Goal: Information Seeking & Learning: Learn about a topic

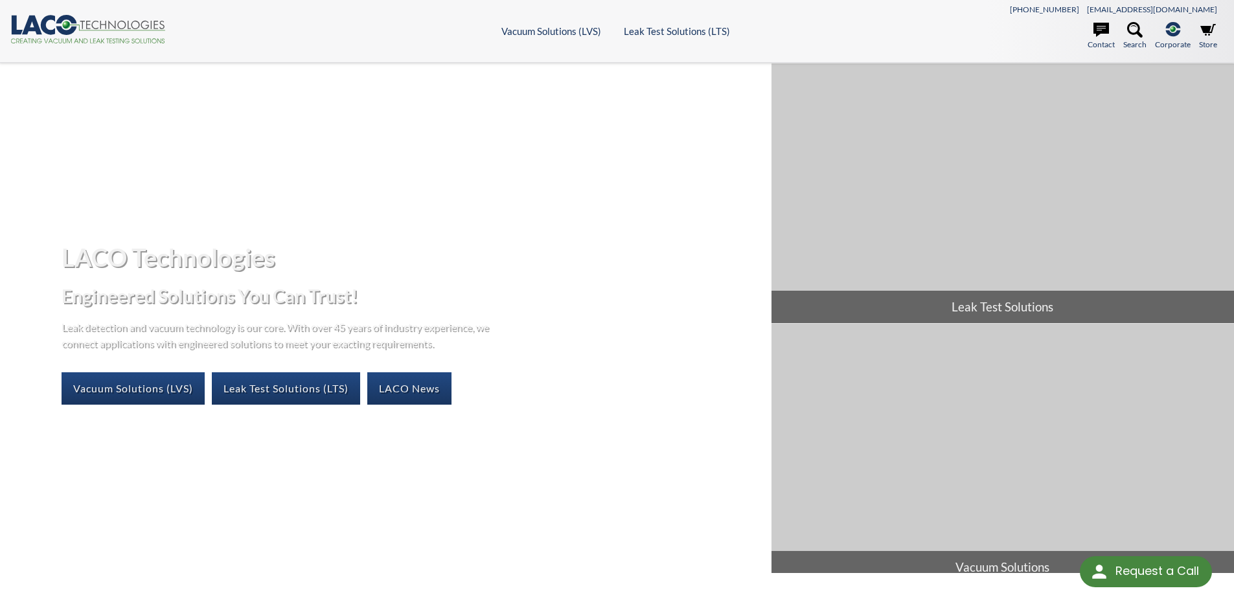
click at [664, 19] on header ".cls-1{fill:#193661;}.cls-2{fill:#58595b;}.cls-3{fill:url(#radial-gradient);}.c…" at bounding box center [617, 31] width 1234 height 63
click at [664, 20] on header ".cls-1{fill:#193661;}.cls-2{fill:#58595b;}.cls-3{fill:url(#radial-gradient);}.c…" at bounding box center [617, 31] width 1234 height 63
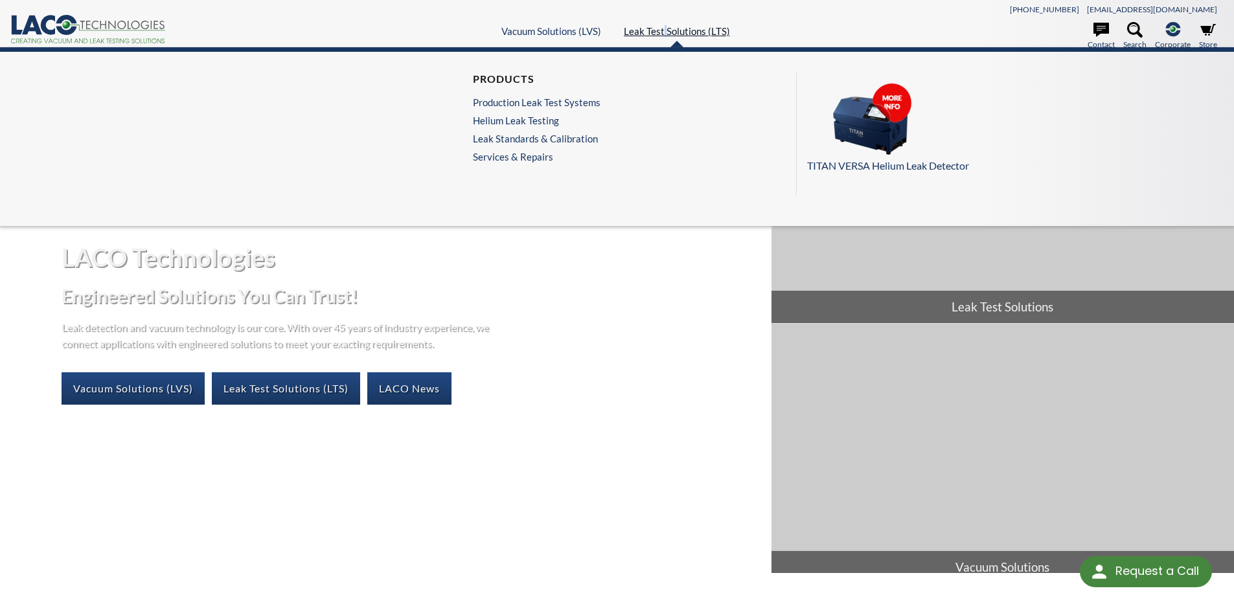
click at [664, 27] on link "Leak Test Solutions (LTS)" at bounding box center [677, 31] width 106 height 12
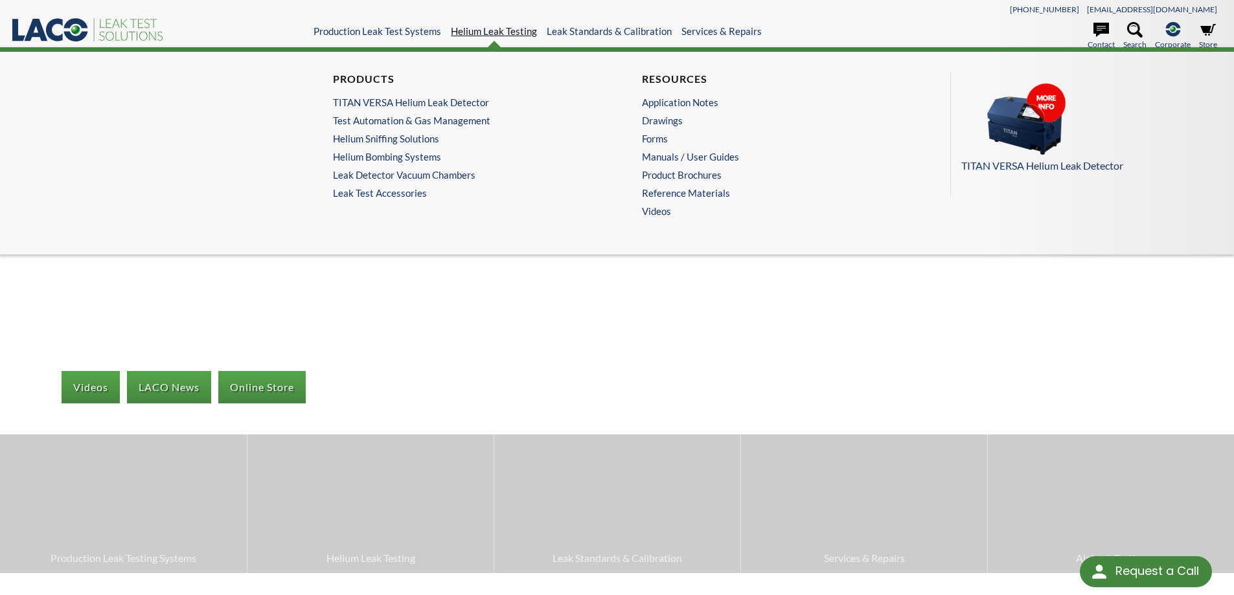
click at [470, 29] on link "Helium Leak Testing" at bounding box center [494, 31] width 86 height 12
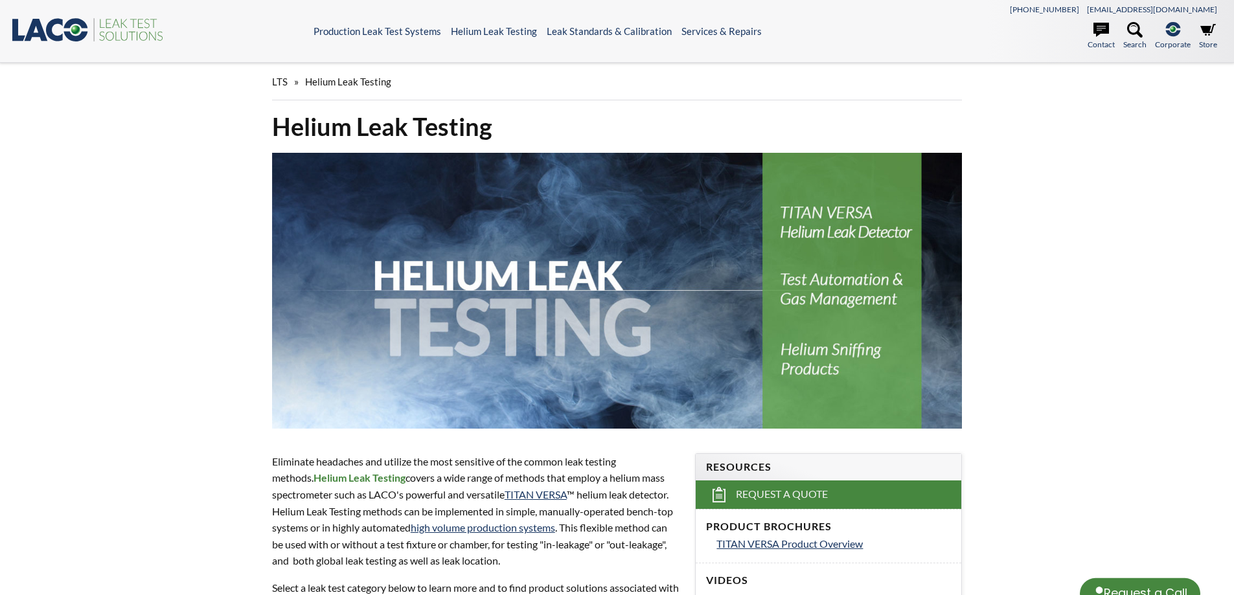
select select "Language Translate Widget"
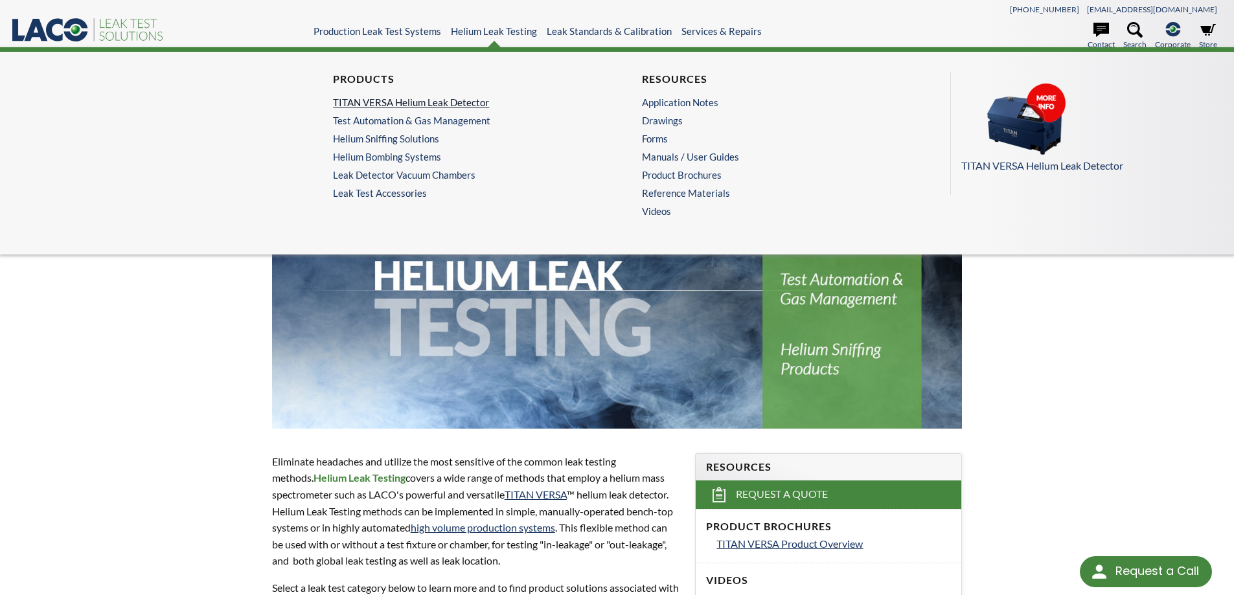
click at [381, 103] on link "TITAN VERSA Helium Leak Detector" at bounding box center [459, 103] width 253 height 12
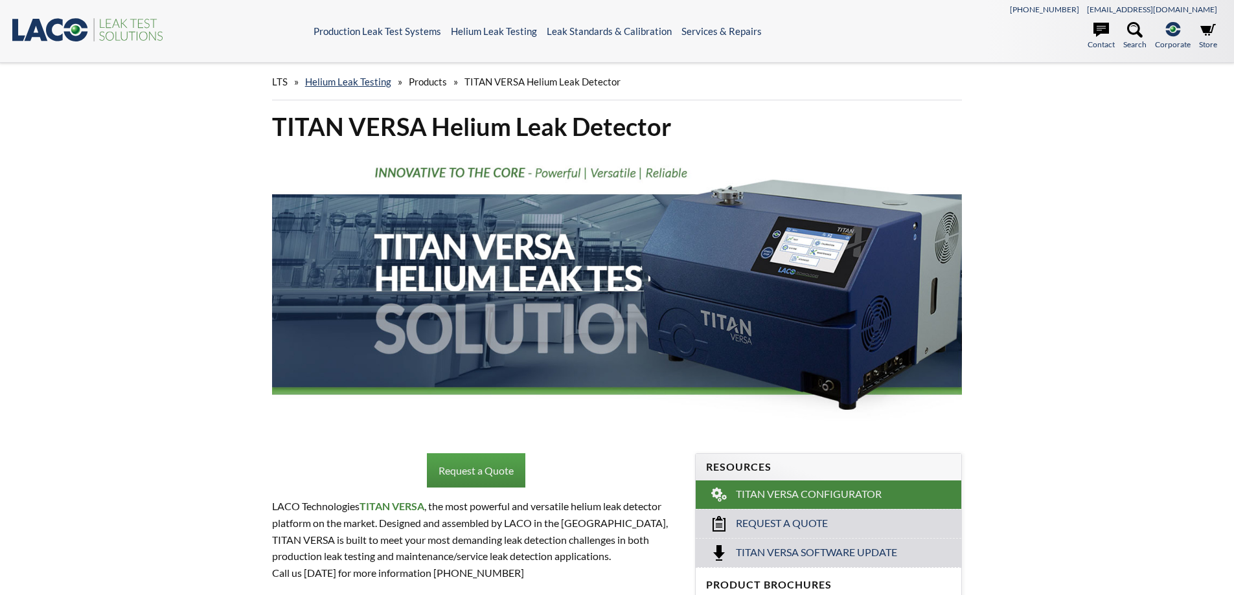
select select "Language Translate Widget"
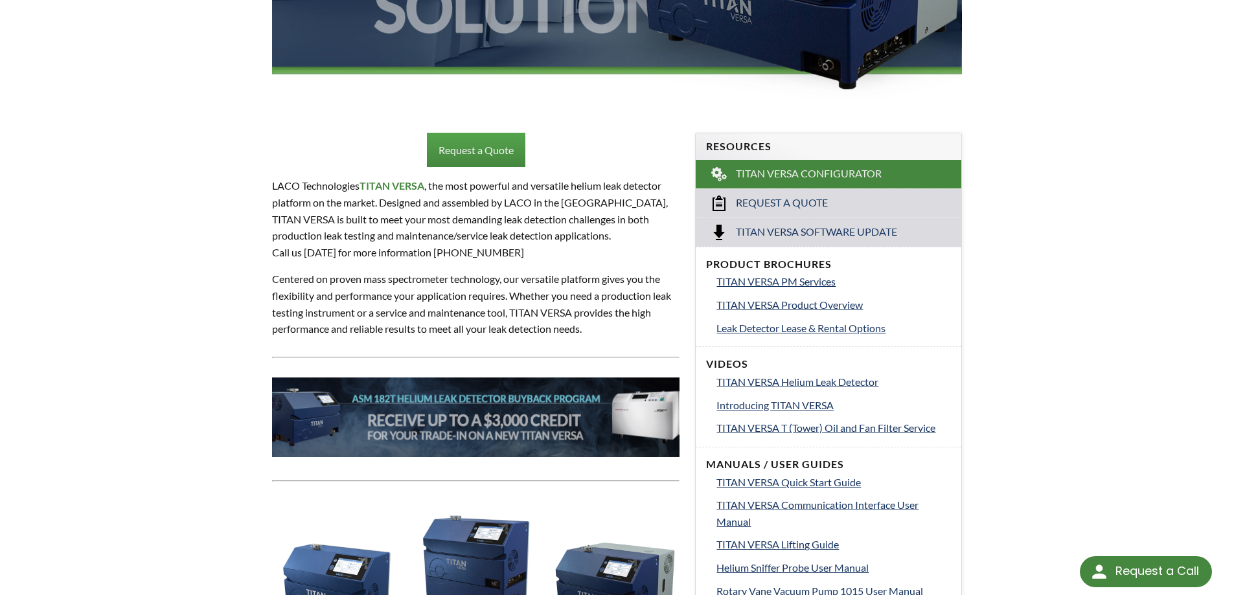
scroll to position [345, 0]
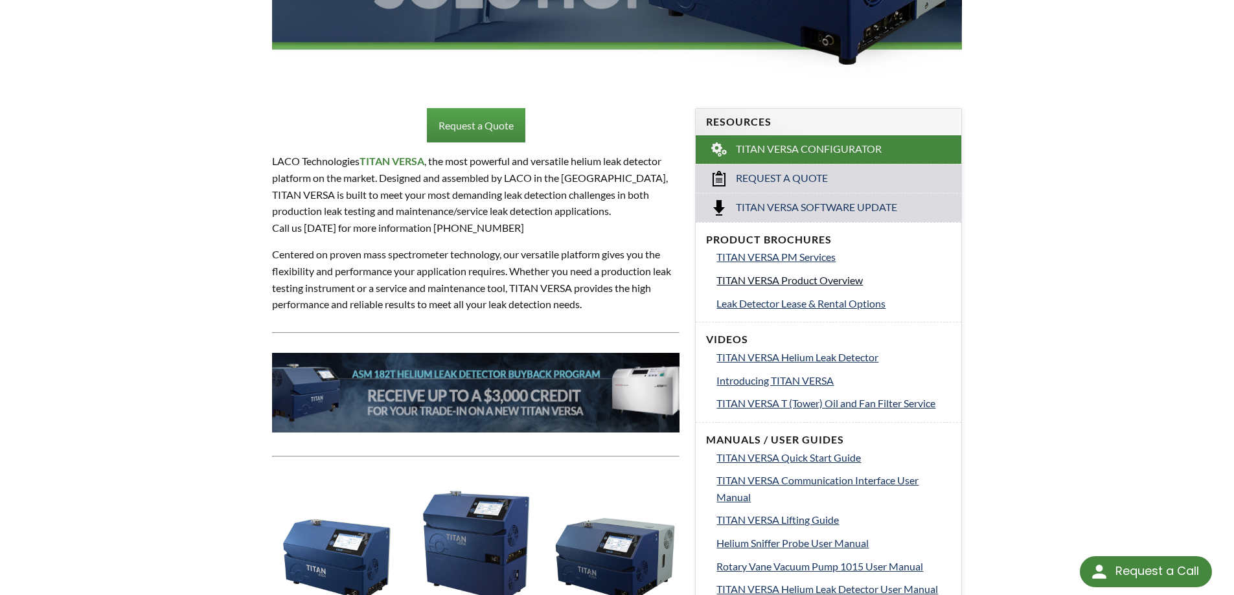
click at [765, 283] on span "TITAN VERSA Product Overview" at bounding box center [789, 280] width 146 height 12
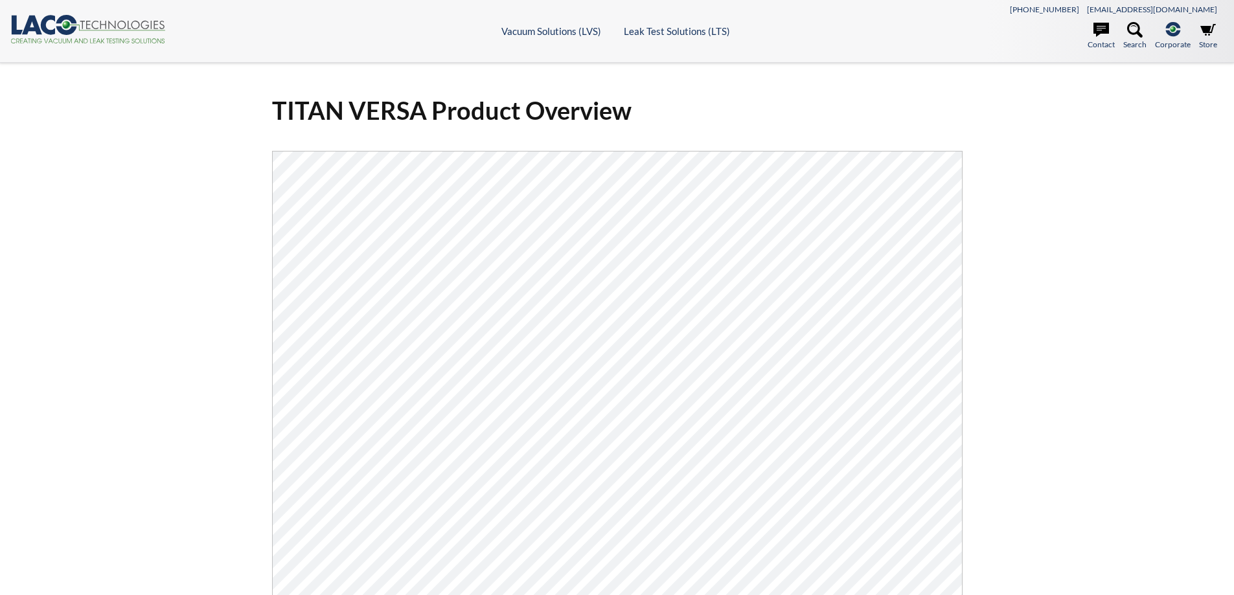
select select "Language Translate Widget"
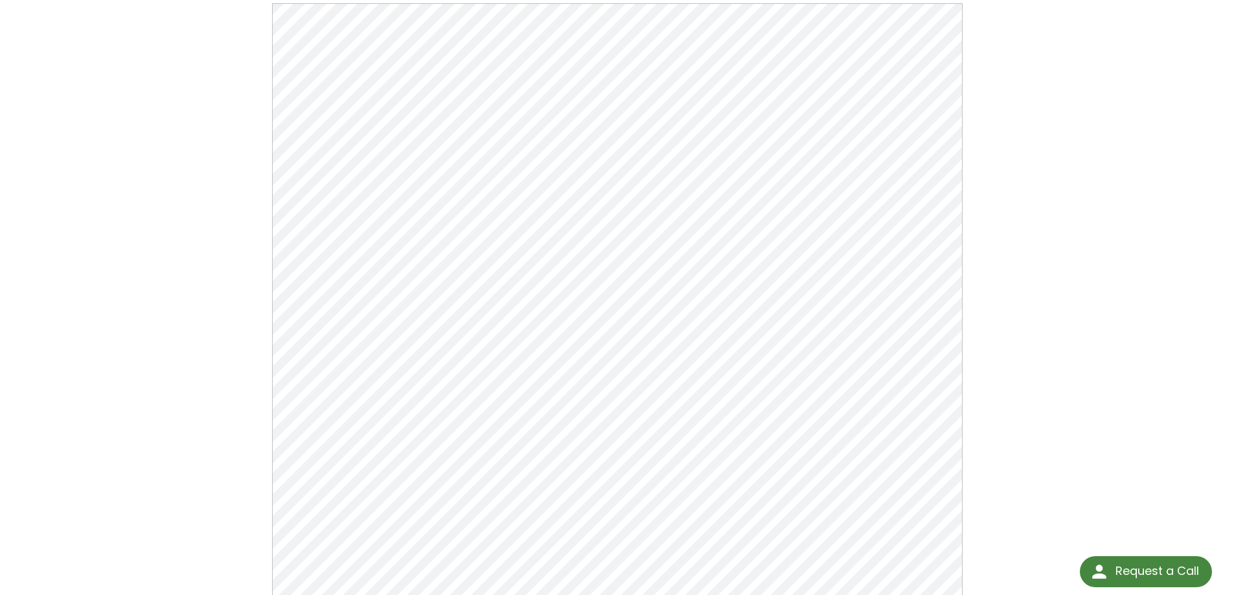
scroll to position [173, 0]
